Goal: Information Seeking & Learning: Learn about a topic

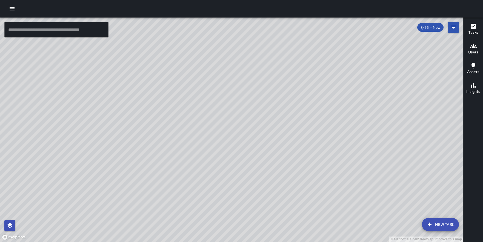
drag, startPoint x: 303, startPoint y: 55, endPoint x: 305, endPoint y: 51, distance: 4.5
click at [270, 51] on div "© Mapbox © OpenStreetMap Improve this map" at bounding box center [232, 130] width 464 height 225
drag, startPoint x: 307, startPoint y: 47, endPoint x: 312, endPoint y: 42, distance: 6.6
click at [270, 42] on div "© Mapbox © OpenStreetMap Improve this map" at bounding box center [232, 130] width 464 height 225
click at [13, 9] on icon "button" at bounding box center [12, 8] width 5 height 3
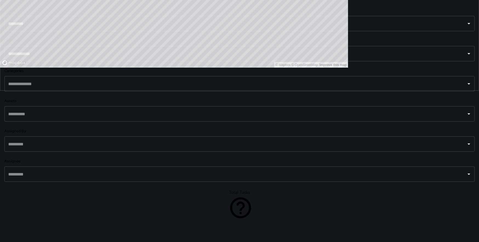
scroll to position [302, 0]
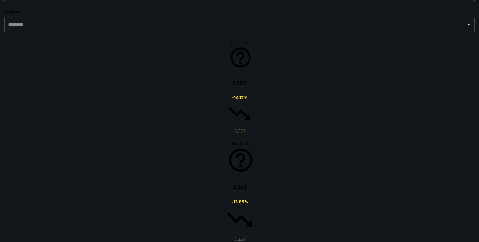
drag, startPoint x: 412, startPoint y: 185, endPoint x: 375, endPoint y: 100, distance: 91.9
drag, startPoint x: 335, startPoint y: 122, endPoint x: 402, endPoint y: 71, distance: 83.7
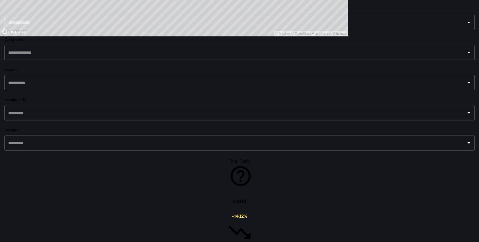
scroll to position [190, 0]
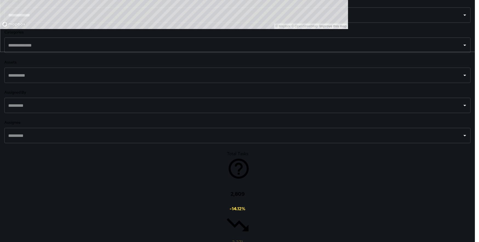
scroll to position [4, 4]
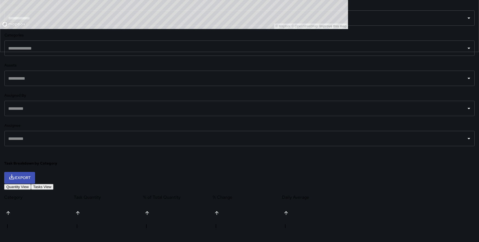
scroll to position [259, 0]
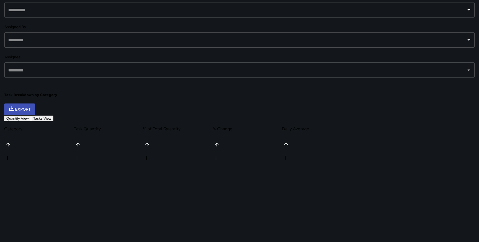
drag, startPoint x: 305, startPoint y: 137, endPoint x: 319, endPoint y: 65, distance: 73.6
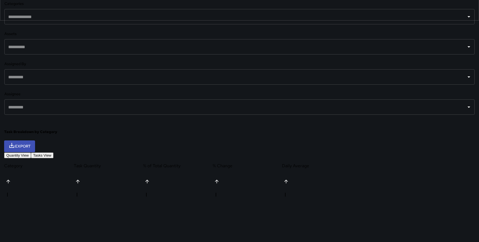
scroll to position [220, 0]
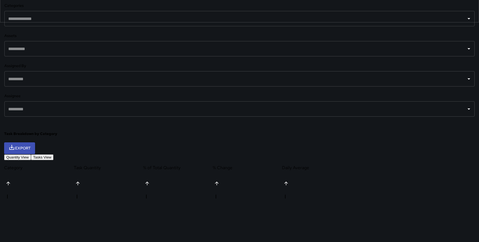
drag, startPoint x: 374, startPoint y: 115, endPoint x: 391, endPoint y: 95, distance: 27.2
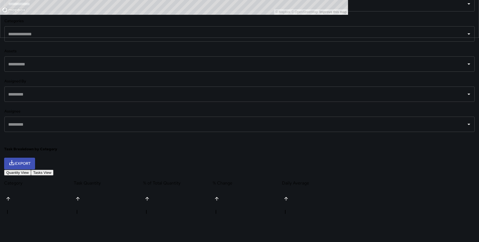
scroll to position [197, 0]
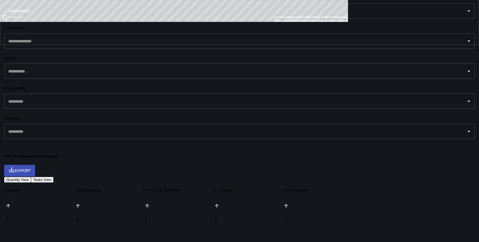
drag, startPoint x: 395, startPoint y: 117, endPoint x: 404, endPoint y: 109, distance: 11.7
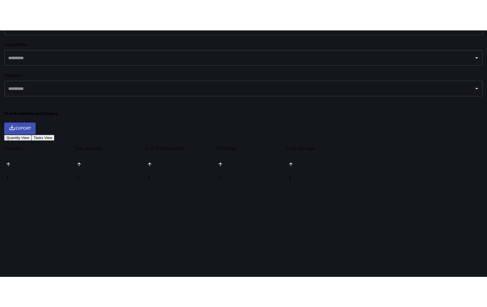
scroll to position [270, 0]
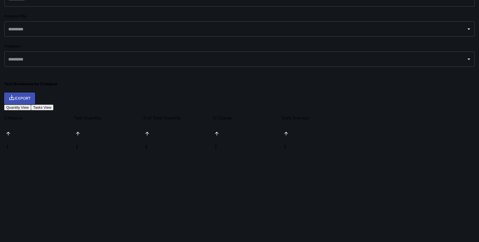
drag, startPoint x: 393, startPoint y: 84, endPoint x: 405, endPoint y: 80, distance: 13.0
drag, startPoint x: 274, startPoint y: 223, endPoint x: 274, endPoint y: 228, distance: 4.9
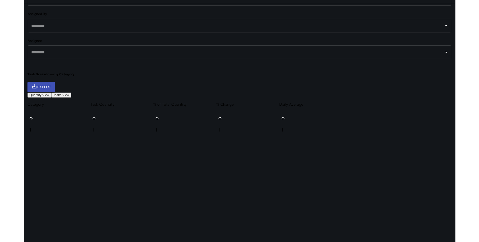
scroll to position [160, 344]
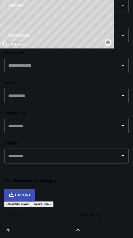
scroll to position [0, 0]
